Goal: Transaction & Acquisition: Book appointment/travel/reservation

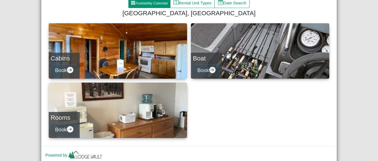
scroll to position [86, 0]
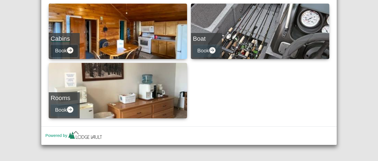
click at [59, 50] on button "Book" at bounding box center [64, 51] width 27 height 12
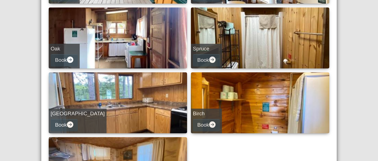
scroll to position [265, 0]
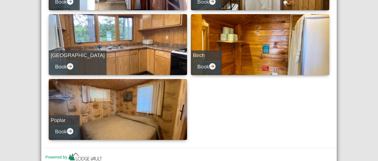
click at [201, 54] on h5 "Birch" at bounding box center [206, 55] width 27 height 6
select select "*"
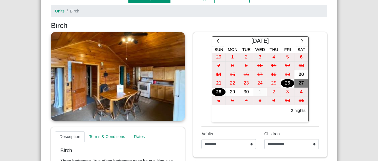
scroll to position [64, 0]
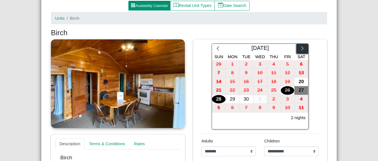
click at [302, 46] on icon "chevron right" at bounding box center [301, 48] width 5 height 5
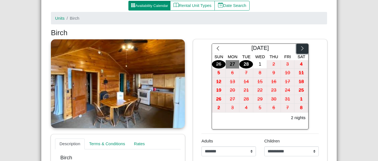
click at [302, 46] on icon "chevron right" at bounding box center [301, 48] width 5 height 5
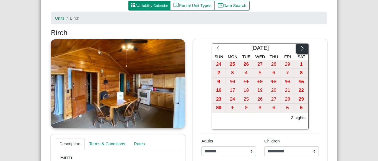
click at [302, 46] on icon "chevron right" at bounding box center [301, 48] width 5 height 5
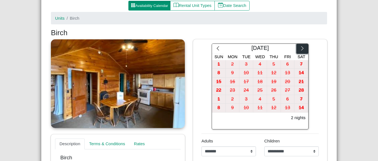
click at [302, 46] on button "button" at bounding box center [302, 49] width 12 height 10
click at [301, 46] on button "button" at bounding box center [302, 49] width 12 height 10
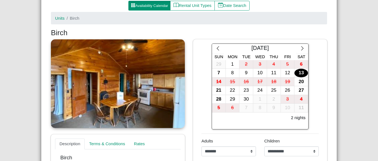
drag, startPoint x: 223, startPoint y: 74, endPoint x: 297, endPoint y: 74, distance: 74.1
click at [297, 74] on div "7 8 9 10 11 12 13" at bounding box center [260, 73] width 96 height 9
click at [247, 62] on div "2" at bounding box center [246, 64] width 14 height 9
drag, startPoint x: 249, startPoint y: 62, endPoint x: 301, endPoint y: 63, distance: 51.7
click at [301, 63] on div "29 1 2 3 4 5 6" at bounding box center [260, 64] width 96 height 9
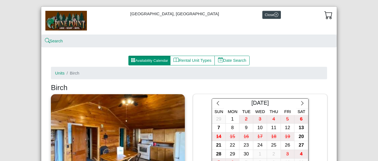
scroll to position [0, 0]
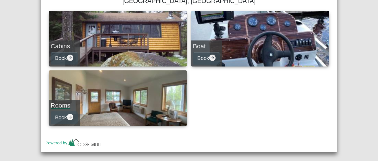
scroll to position [86, 0]
